Goal: Go to known website: Go to known website

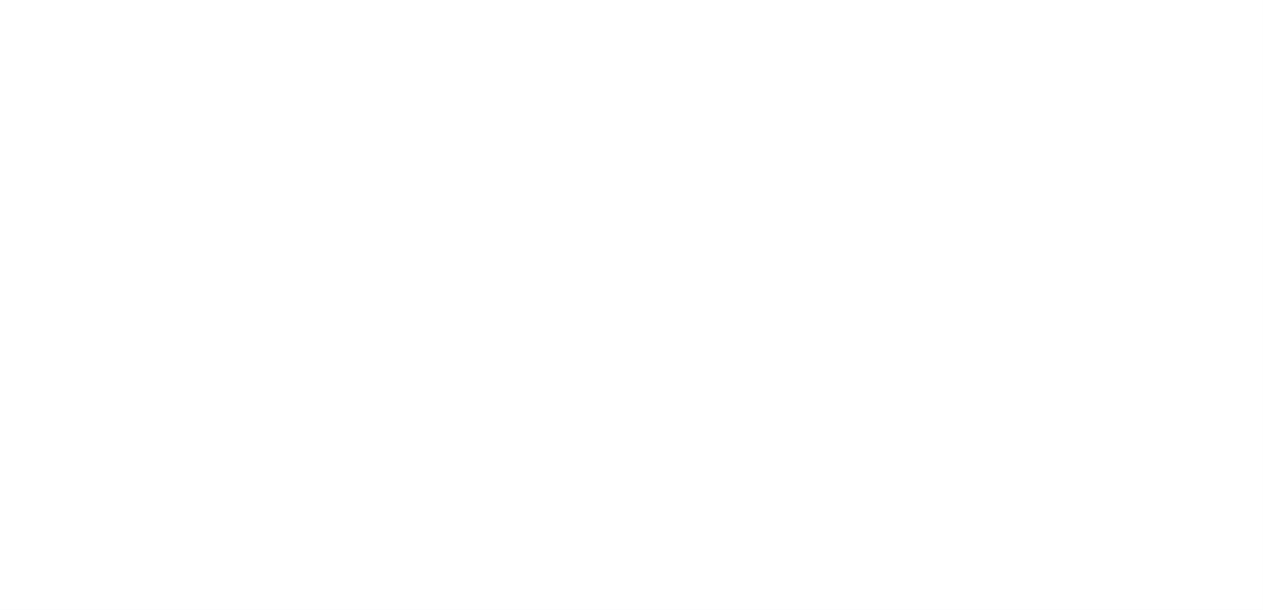
click at [549, 384] on main at bounding box center [631, 305] width 1263 height 610
